Goal: Find specific page/section: Find specific page/section

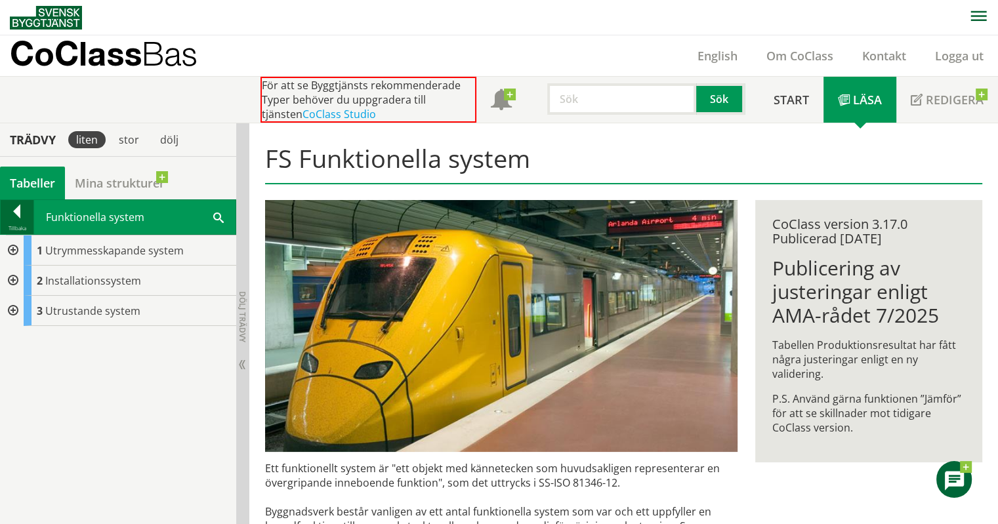
click at [18, 216] on div at bounding box center [17, 214] width 33 height 18
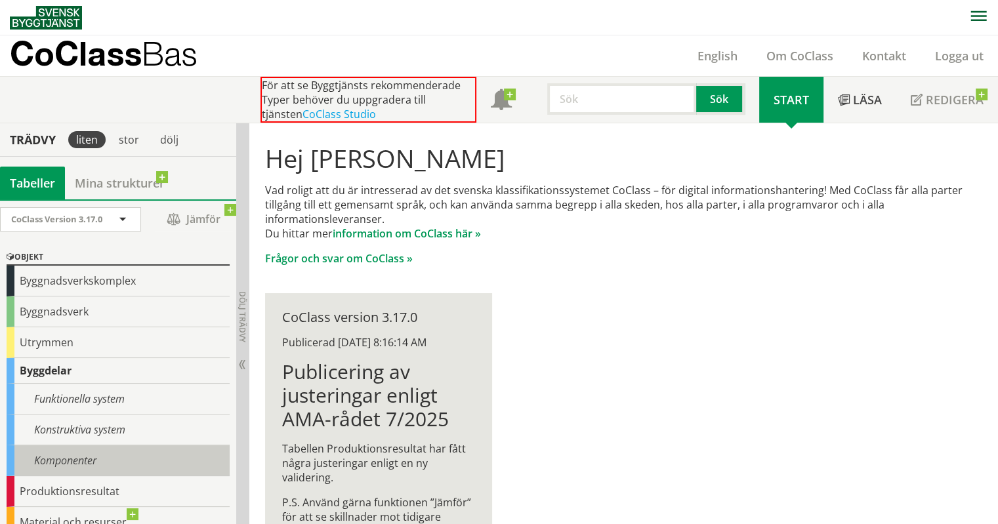
click at [90, 447] on div "Komponenter" at bounding box center [118, 460] width 223 height 31
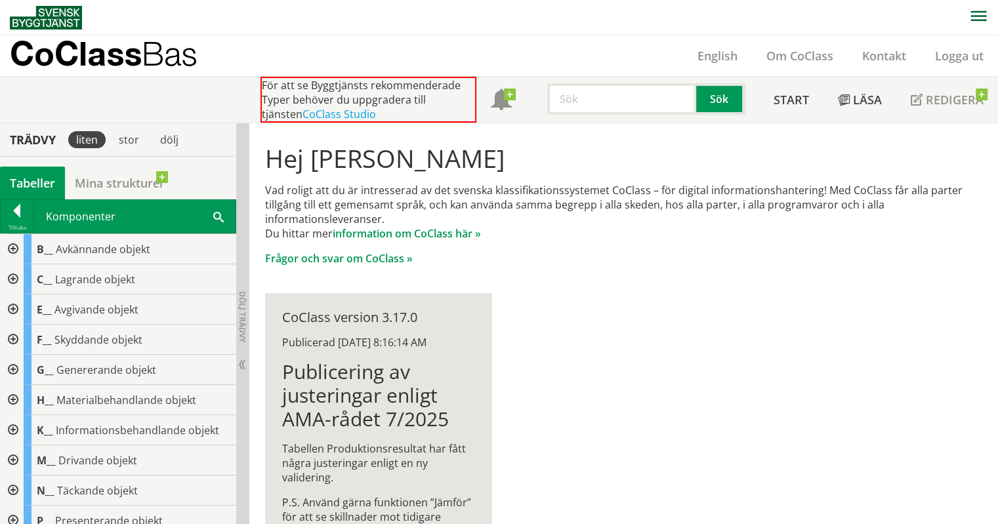
scroll to position [62, 0]
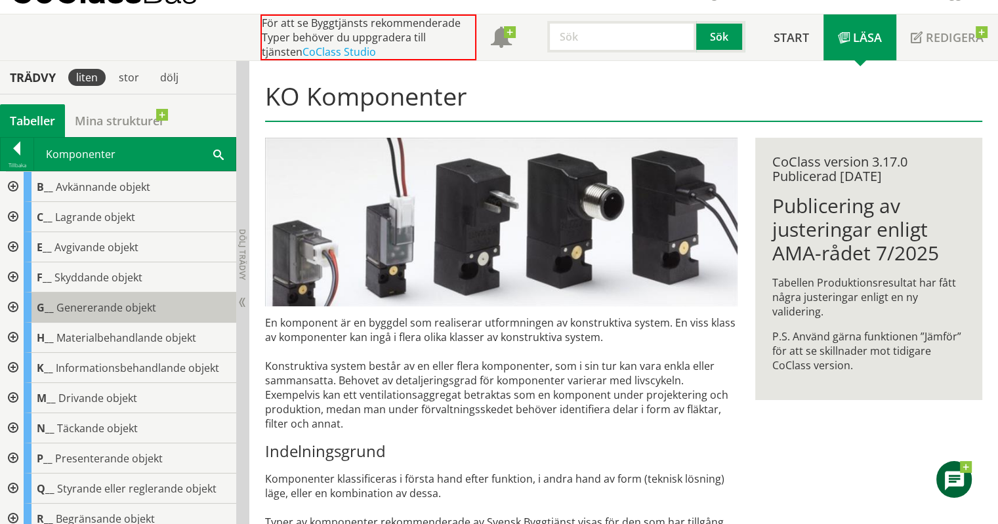
click at [117, 304] on span "Genererande objekt" at bounding box center [106, 307] width 100 height 14
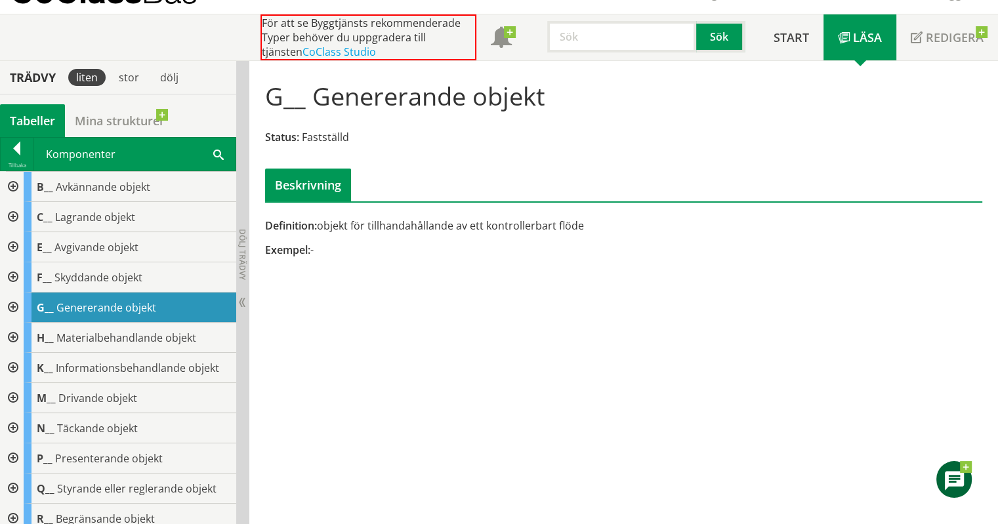
click at [11, 303] on div at bounding box center [12, 308] width 24 height 30
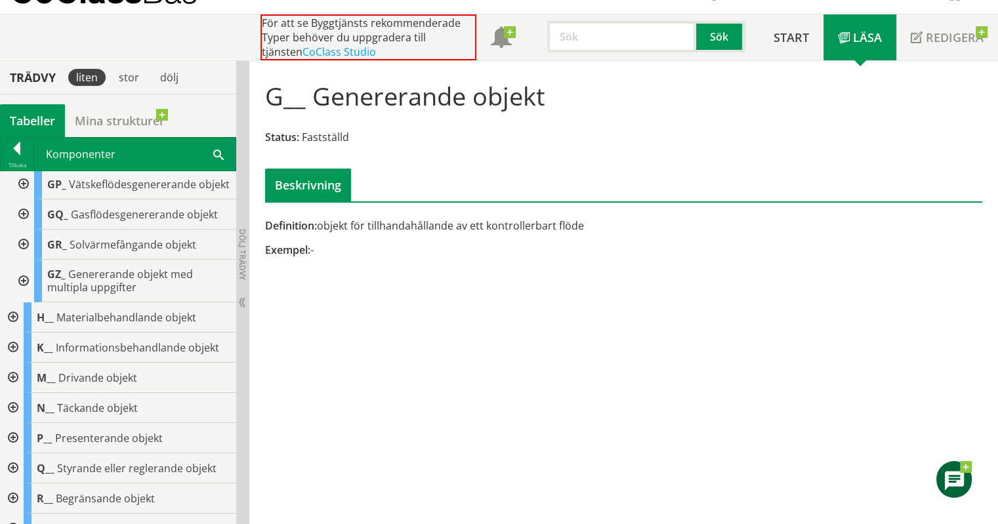
scroll to position [383, 0]
